Goal: Transaction & Acquisition: Purchase product/service

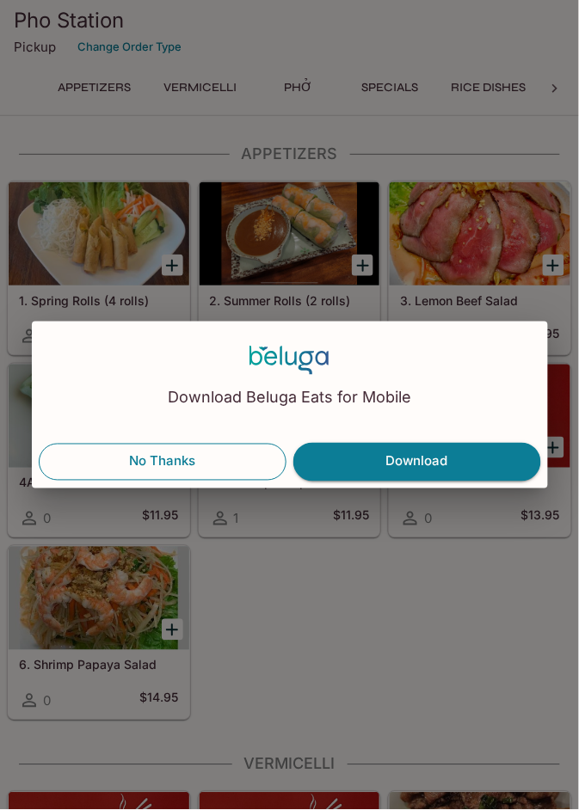
click at [199, 469] on button "No Thanks" at bounding box center [163, 462] width 248 height 36
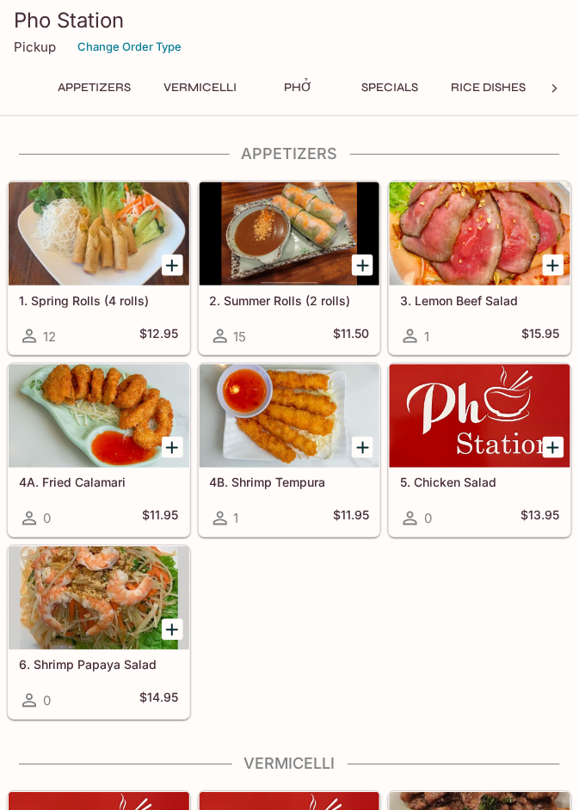
click at [289, 255] on div at bounding box center [289, 233] width 181 height 103
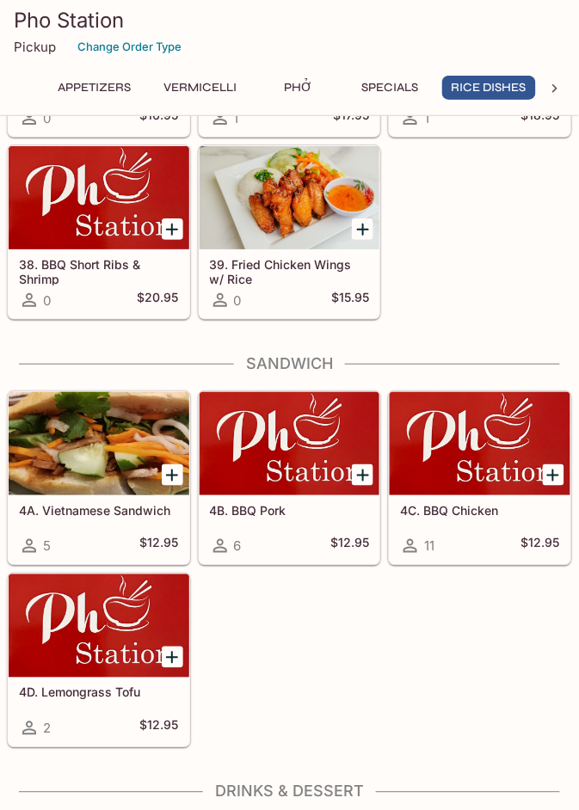
scroll to position [4132, 0]
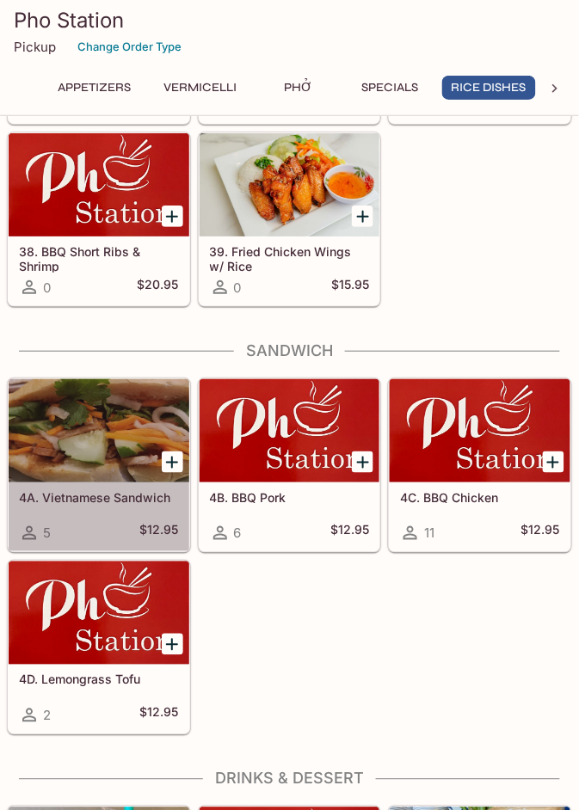
click at [114, 463] on div at bounding box center [99, 430] width 181 height 103
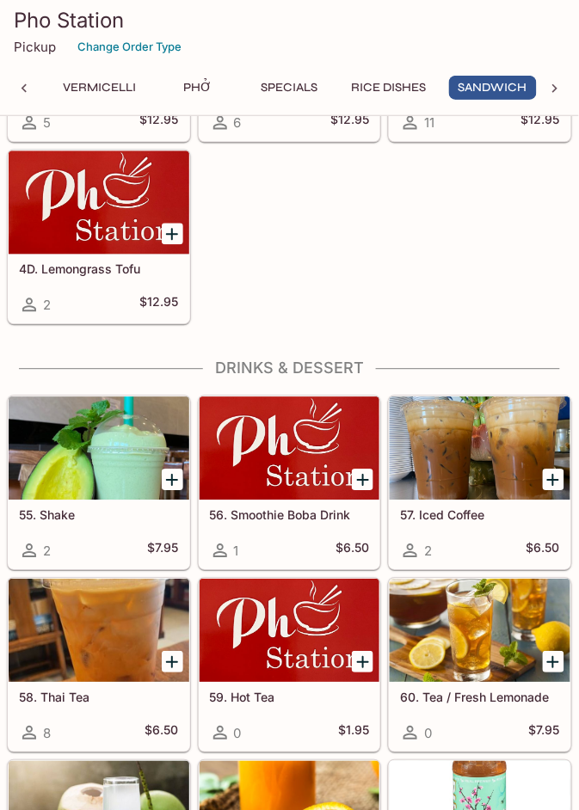
scroll to position [4577, 0]
